Goal: Task Accomplishment & Management: Use online tool/utility

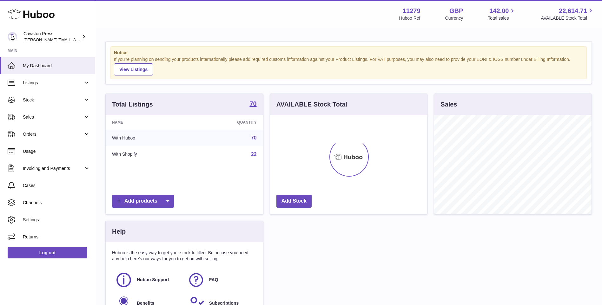
scroll to position [99, 157]
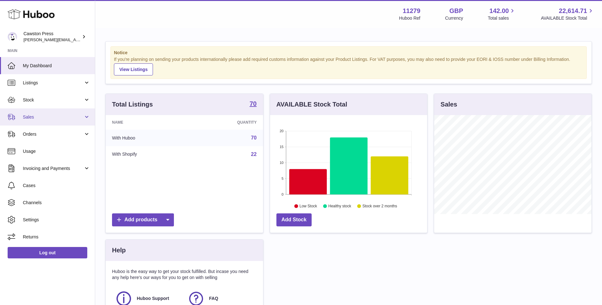
click at [52, 118] on span "Sales" at bounding box center [53, 117] width 61 height 6
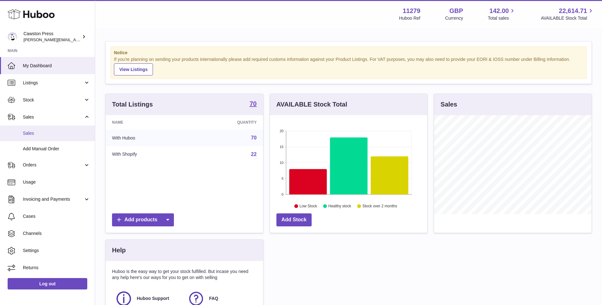
click at [48, 132] on span "Sales" at bounding box center [56, 133] width 67 height 6
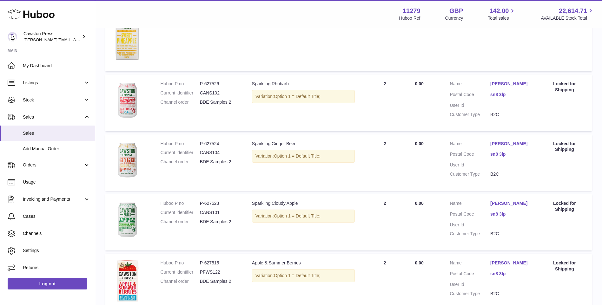
scroll to position [709, 0]
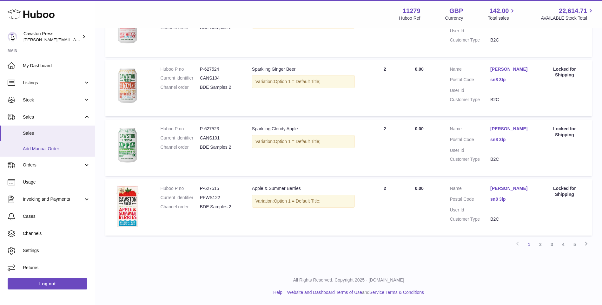
click at [45, 151] on span "Add Manual Order" at bounding box center [56, 149] width 67 height 6
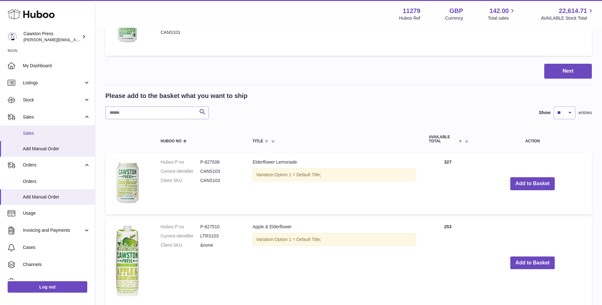
scroll to position [285, 0]
